Goal: Task Accomplishment & Management: Complete application form

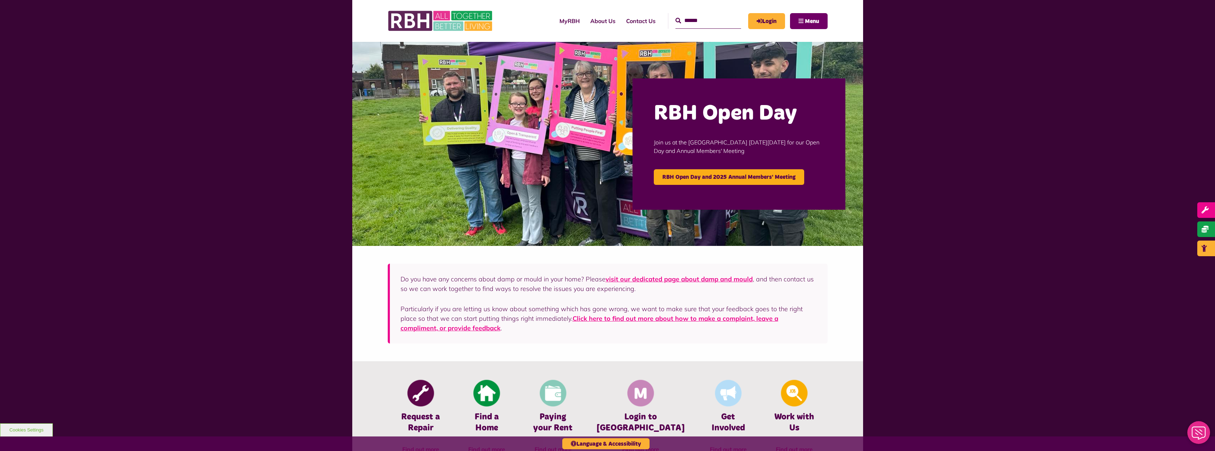
click at [813, 15] on button "Menu" at bounding box center [809, 21] width 38 height 16
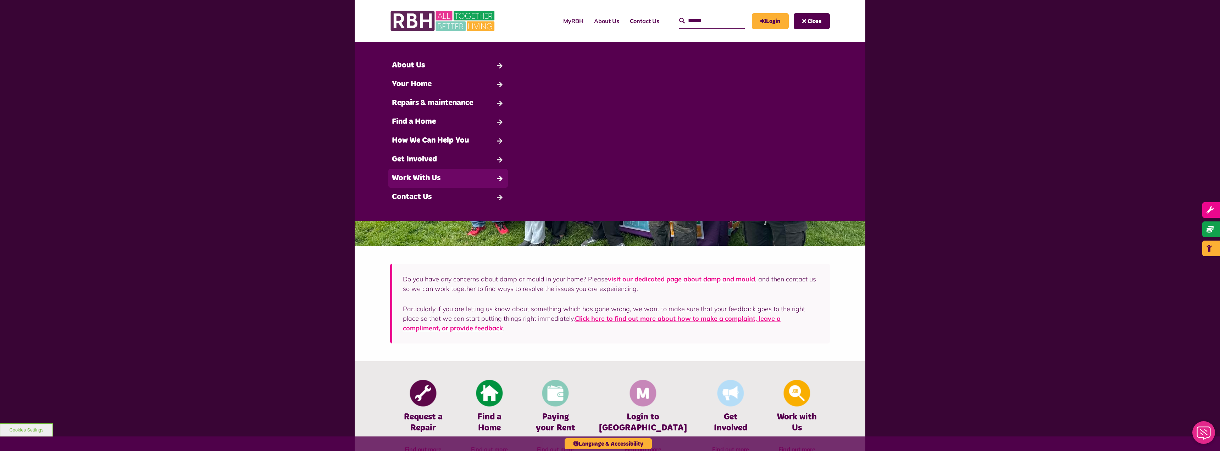
click at [447, 172] on link "Work With Us" at bounding box center [448, 178] width 120 height 19
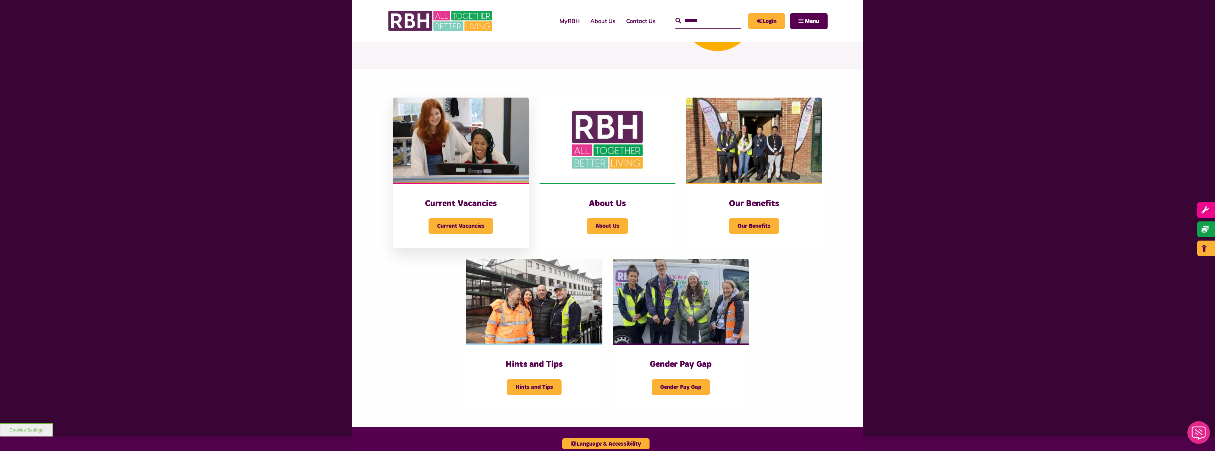
scroll to position [106, 0]
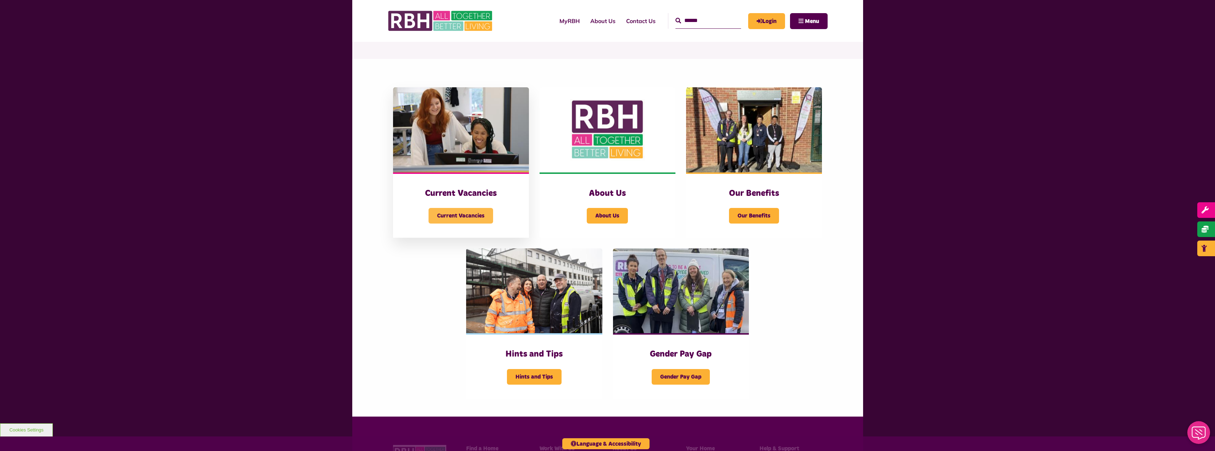
click at [478, 210] on span "Current Vacancies" at bounding box center [460, 216] width 65 height 16
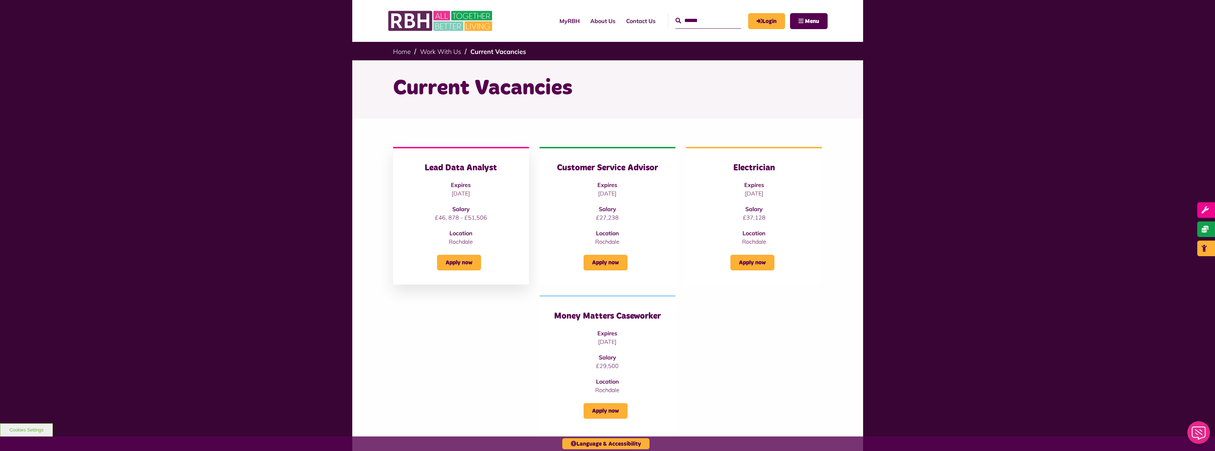
click at [471, 198] on div "Lead Data Analyst Expires 09/10/2025 Salary £46, 878 - £51,506 Location Rochdale" at bounding box center [460, 203] width 107 height 83
click at [475, 162] on div "Lead Data Analyst Expires 09/10/2025 Salary £46, 878 - £51,506 Location Rochdal…" at bounding box center [461, 216] width 136 height 138
click at [467, 170] on h3 "Lead Data Analyst" at bounding box center [460, 167] width 107 height 11
click at [450, 227] on div "Lead Data Analyst Expires 09/10/2025 Salary £46, 878 - £51,506 Location Rochdale" at bounding box center [460, 203] width 107 height 83
click at [468, 260] on link "Apply now" at bounding box center [459, 263] width 44 height 16
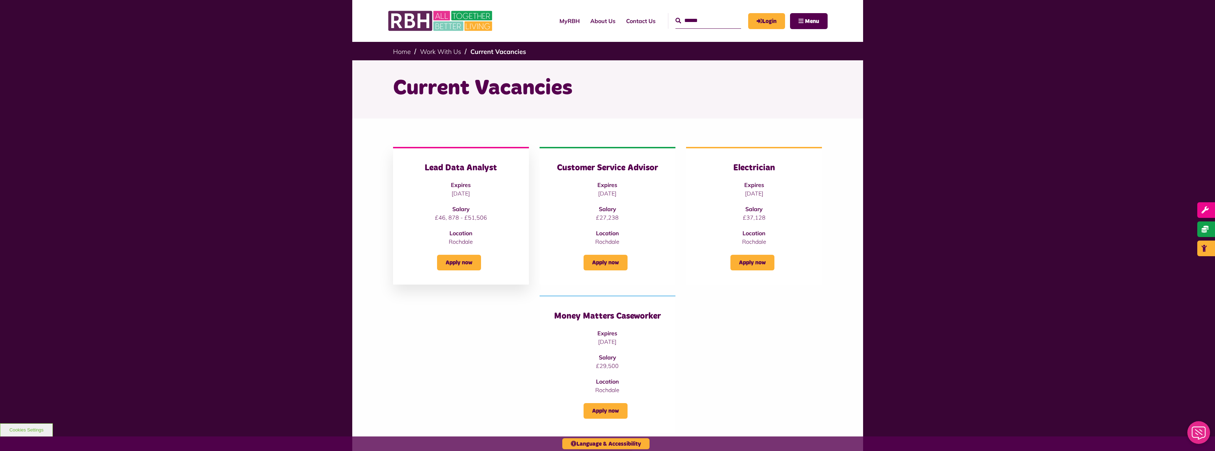
click at [466, 187] on strong "Expires" at bounding box center [461, 184] width 20 height 7
click at [475, 212] on div "Lead Data Analyst Expires 09/10/2025 Salary £46, 878 - £51,506 Location Rochdale" at bounding box center [460, 203] width 107 height 83
click at [468, 222] on div "Lead Data Analyst Expires 09/10/2025 Salary £46, 878 - £51,506 Location Rochdale" at bounding box center [460, 203] width 107 height 83
click at [613, 179] on div "Customer Service Advisor Expires 06/10/2025 Salary £27,238 Location Rochdale" at bounding box center [607, 203] width 107 height 83
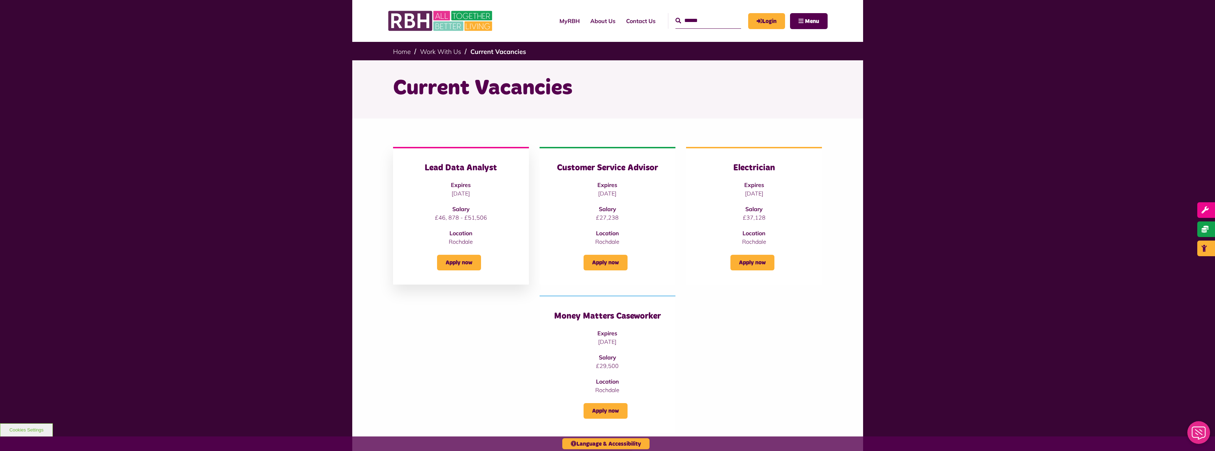
click at [408, 173] on h3 "Lead Data Analyst" at bounding box center [460, 167] width 107 height 11
click at [469, 257] on link "Apply now" at bounding box center [459, 263] width 44 height 16
